Goal: Find specific page/section: Find specific page/section

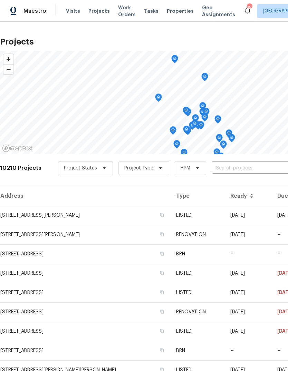
click at [229, 170] on input "text" at bounding box center [251, 168] width 79 height 11
type input "68th"
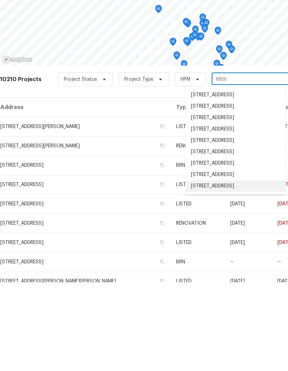
click at [230, 269] on li "[STREET_ADDRESS]" at bounding box center [235, 274] width 100 height 11
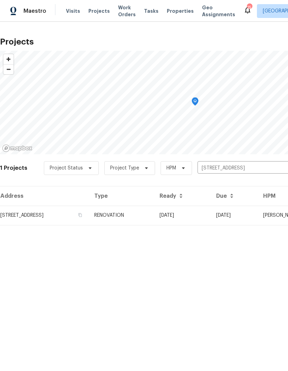
click at [154, 218] on td "RENOVATION" at bounding box center [121, 215] width 65 height 19
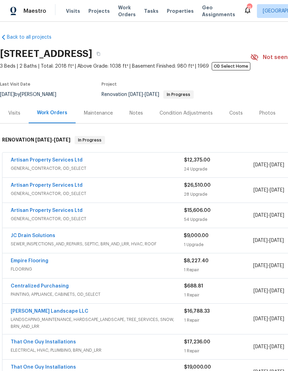
scroll to position [2, 0]
click at [51, 187] on link "Artisan Property Services Ltd" at bounding box center [47, 185] width 72 height 5
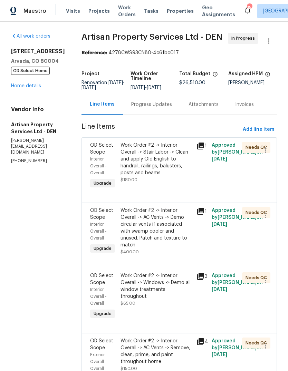
click at [26, 86] on link "Home details" at bounding box center [26, 85] width 30 height 5
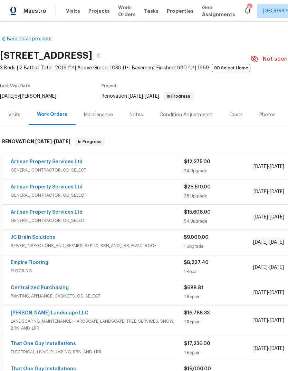
click at [43, 159] on link "Artisan Property Services Ltd" at bounding box center [47, 161] width 72 height 5
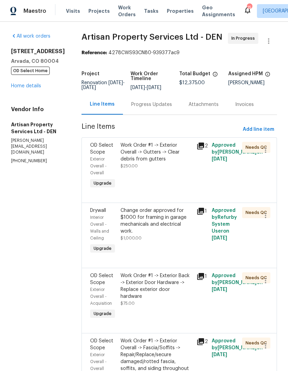
click at [28, 88] on link "Home details" at bounding box center [26, 85] width 30 height 5
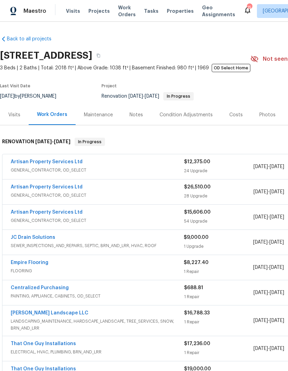
click at [48, 213] on link "Artisan Property Services Ltd" at bounding box center [47, 212] width 72 height 5
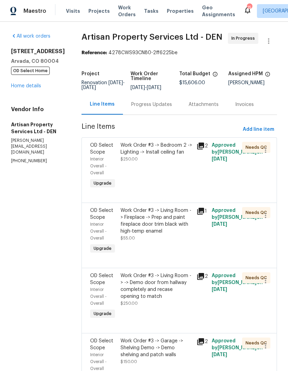
click at [25, 88] on link "Home details" at bounding box center [26, 85] width 30 height 5
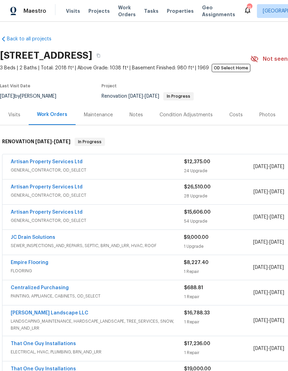
click at [55, 163] on link "Artisan Property Services Ltd" at bounding box center [47, 161] width 72 height 5
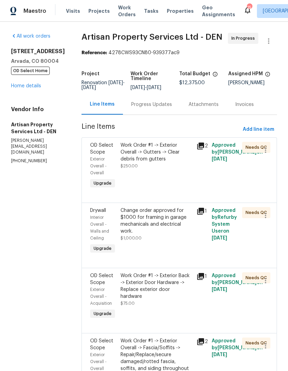
click at [27, 88] on link "Home details" at bounding box center [26, 85] width 30 height 5
